Goal: Task Accomplishment & Management: Manage account settings

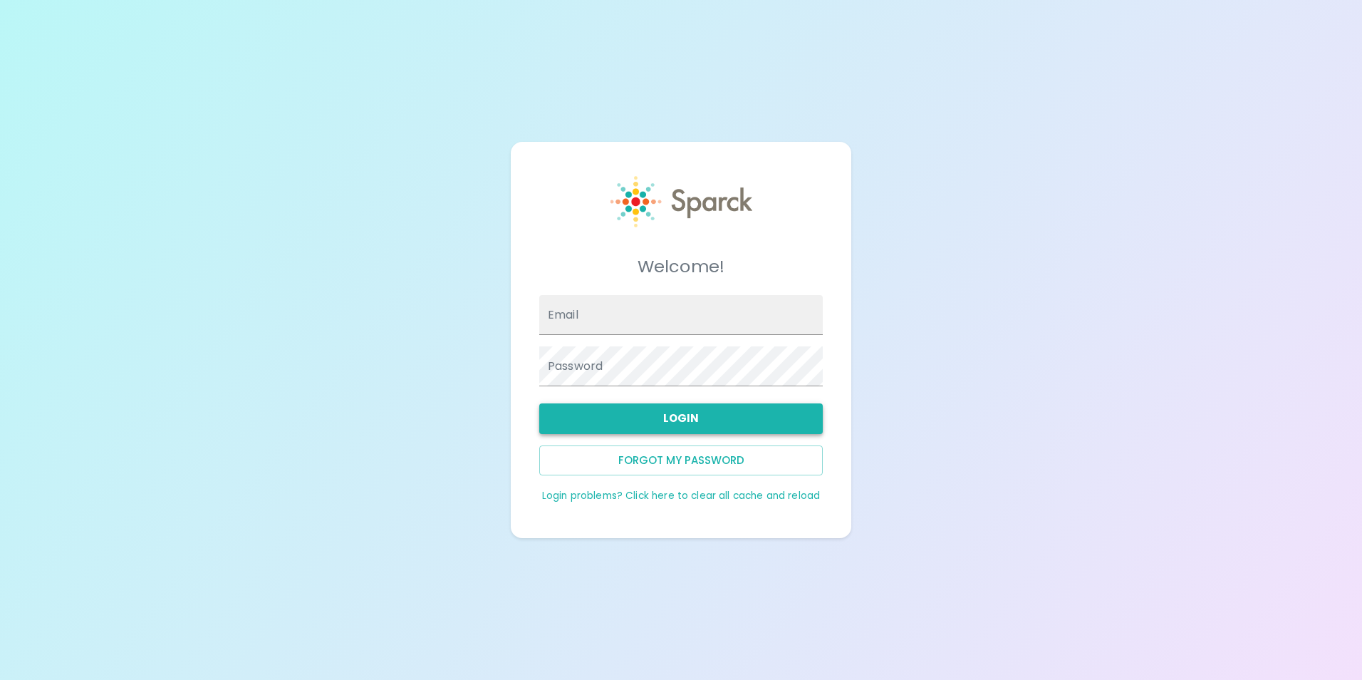
type input "[EMAIL_ADDRESS][DOMAIN_NAME]"
click at [702, 423] on button "Login" at bounding box center [681, 418] width 284 height 30
